Goal: Task Accomplishment & Management: Manage account settings

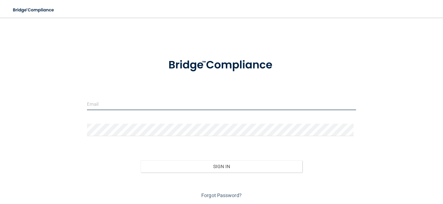
click at [105, 106] on input "email" at bounding box center [221, 104] width 269 height 12
type input "[EMAIL_ADDRESS][DOMAIN_NAME]"
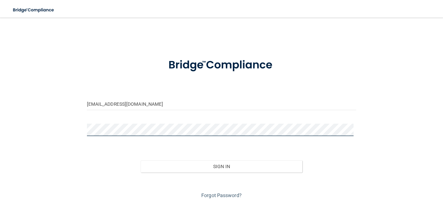
click at [140, 161] on button "Sign In" at bounding box center [221, 167] width 162 height 12
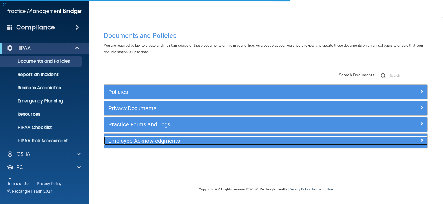
click at [144, 138] on h5 "Employee Acknowledgments" at bounding box center [225, 141] width 234 height 6
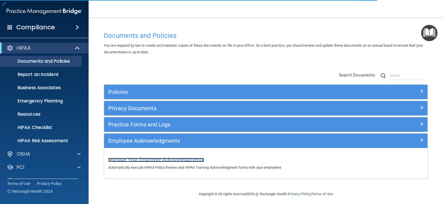
click at [152, 160] on span "Manage Your Employee Acknowledgments" at bounding box center [156, 160] width 96 height 6
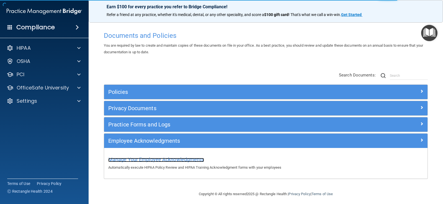
click at [167, 160] on span "Manage Your Employee Acknowledgments" at bounding box center [156, 160] width 96 height 6
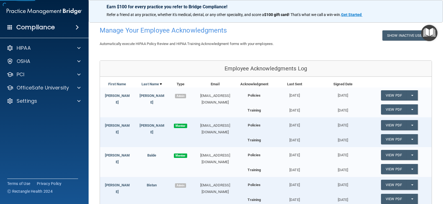
scroll to position [83, 0]
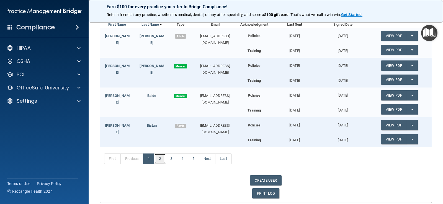
click at [157, 158] on link "2" at bounding box center [159, 159] width 11 height 11
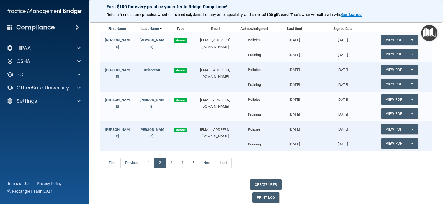
scroll to position [83, 0]
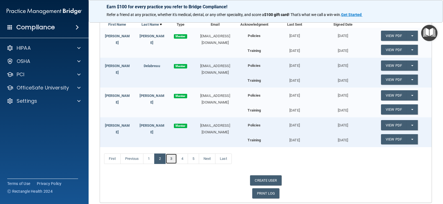
click at [171, 158] on link "3" at bounding box center [170, 159] width 11 height 11
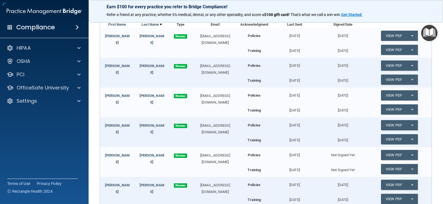
scroll to position [143, 0]
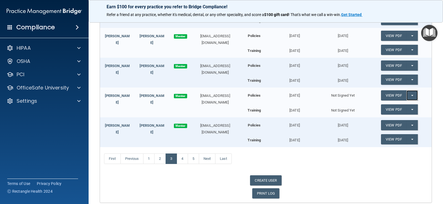
click at [407, 94] on button "Split button!" at bounding box center [411, 95] width 11 height 10
click at [399, 106] on link "Send Acknowledgment" at bounding box center [405, 107] width 48 height 8
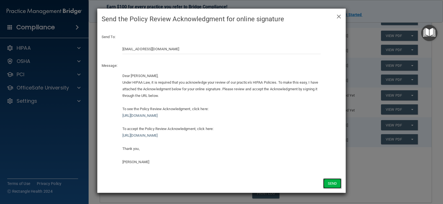
click at [331, 184] on button "Send" at bounding box center [332, 184] width 18 height 10
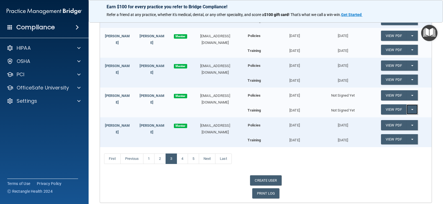
click at [411, 109] on span "button" at bounding box center [412, 109] width 2 height 1
click at [402, 118] on link "Send Acknowledgment PDF" at bounding box center [408, 121] width 55 height 8
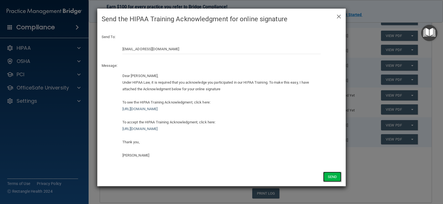
click at [332, 178] on button "Send" at bounding box center [332, 177] width 18 height 10
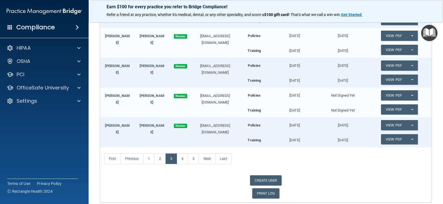
scroll to position [164, 0]
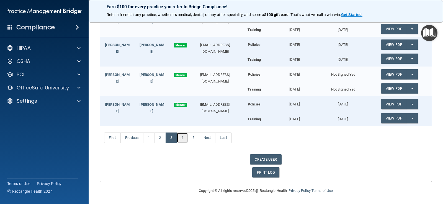
click at [183, 139] on link "4" at bounding box center [181, 138] width 11 height 11
